Goal: Task Accomplishment & Management: Complete application form

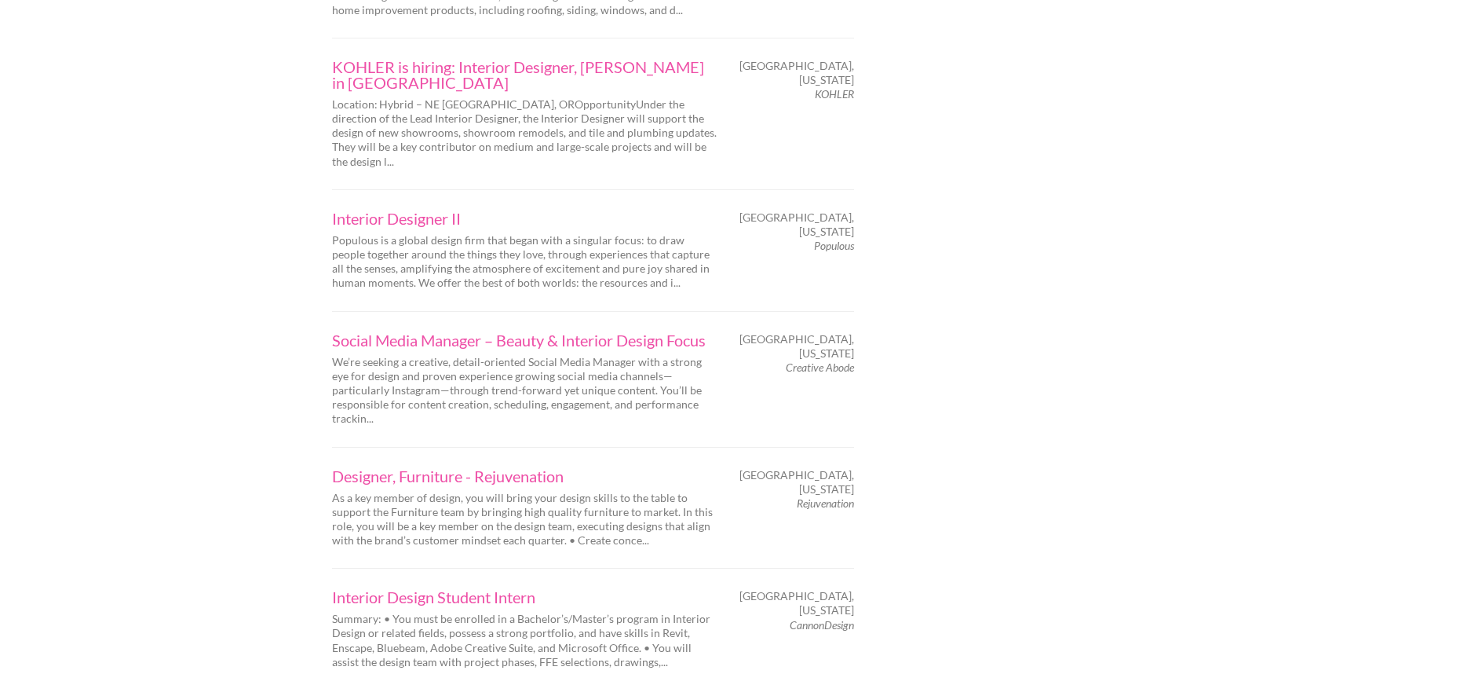
scroll to position [2301, 0]
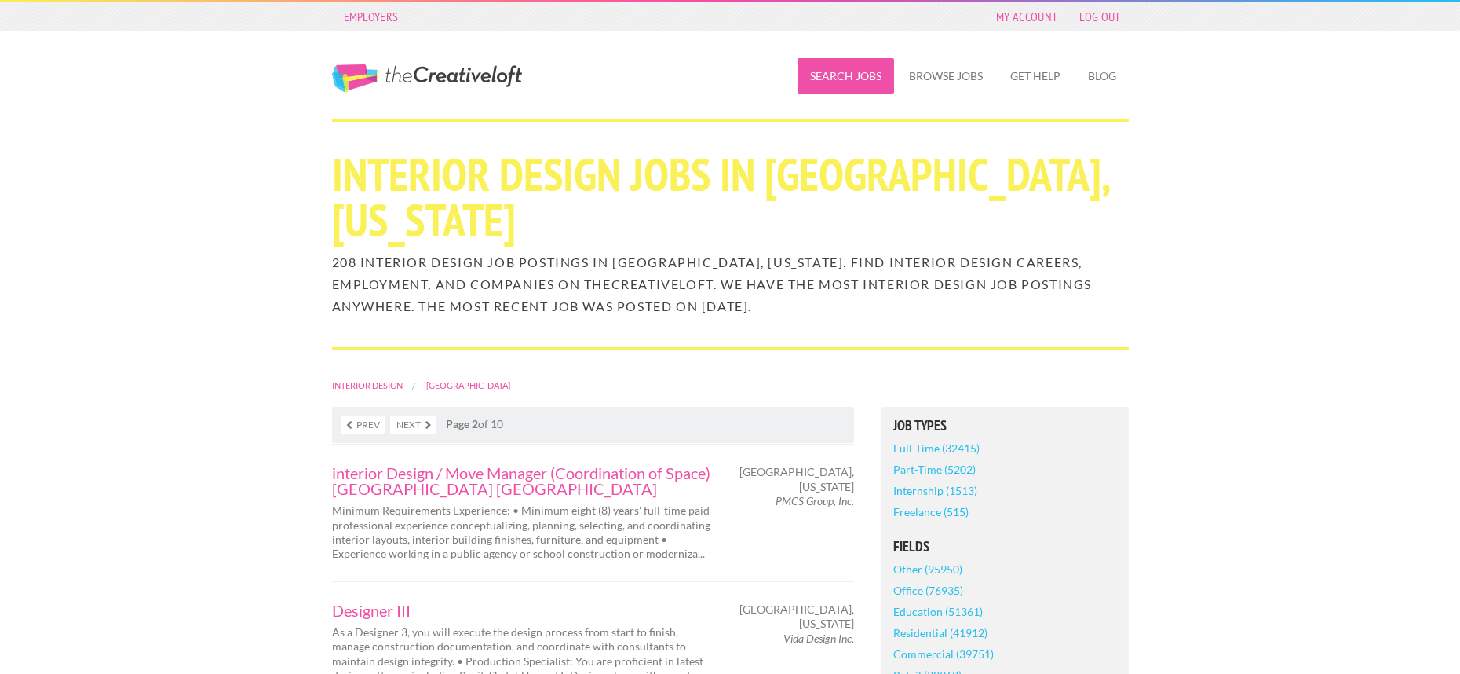
click at [843, 72] on link "Search Jobs" at bounding box center [846, 76] width 97 height 36
